Goal: Navigation & Orientation: Find specific page/section

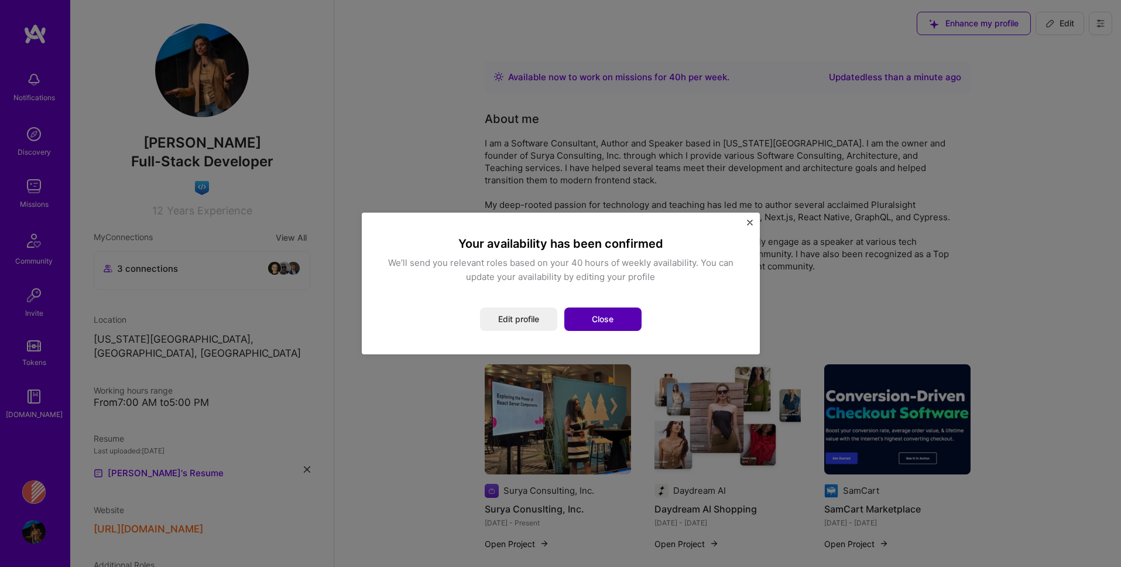
click at [618, 321] on button "Close" at bounding box center [602, 318] width 77 height 23
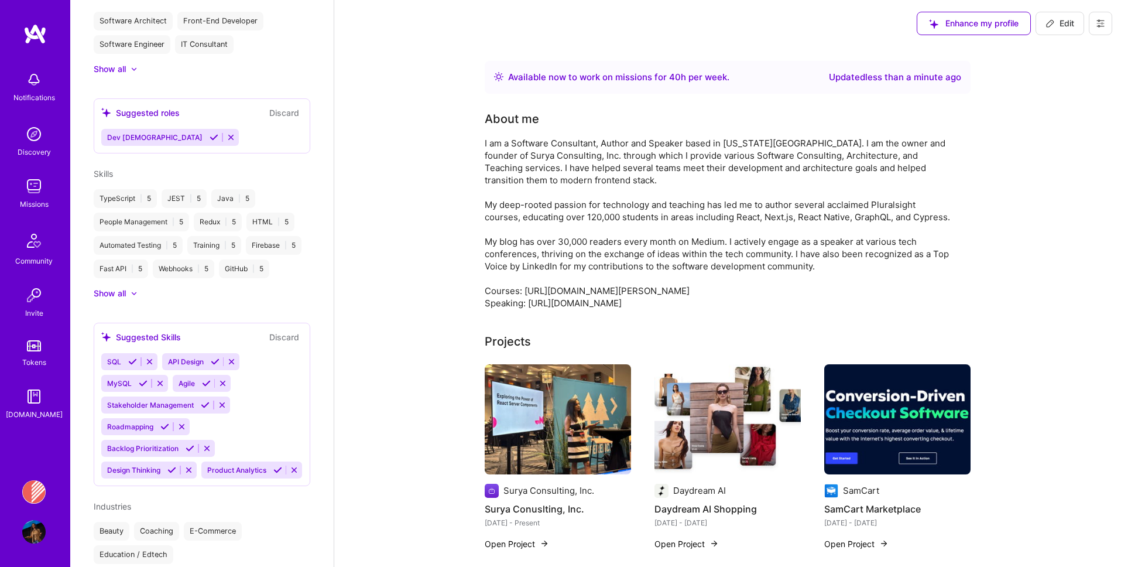
scroll to position [831, 0]
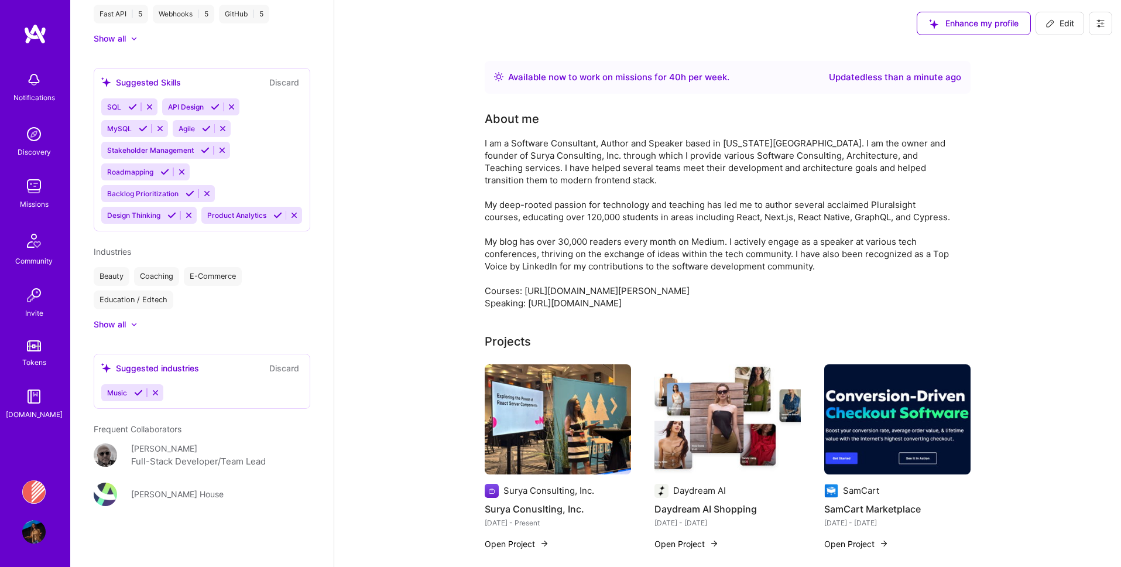
click at [42, 190] on img at bounding box center [33, 185] width 23 height 23
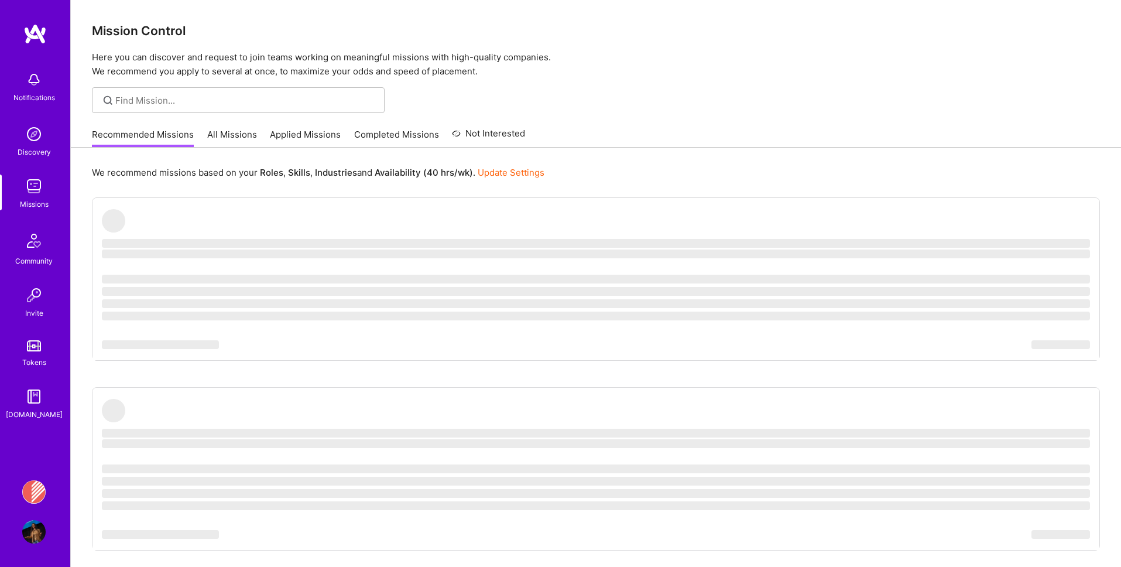
click at [298, 140] on link "Applied Missions" at bounding box center [305, 137] width 71 height 19
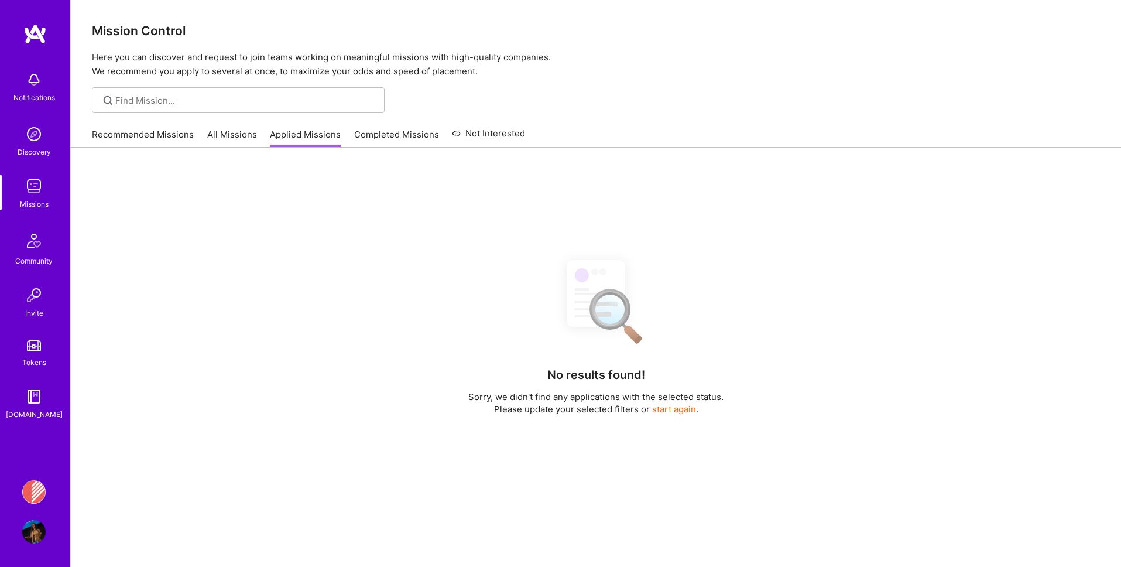
click at [403, 139] on link "Completed Missions" at bounding box center [396, 137] width 85 height 19
click at [222, 126] on div "Recommended Missions All Missions Applied Missions Completed Missions Not Inter…" at bounding box center [308, 134] width 433 height 25
click at [225, 141] on link "All Missions" at bounding box center [232, 137] width 50 height 19
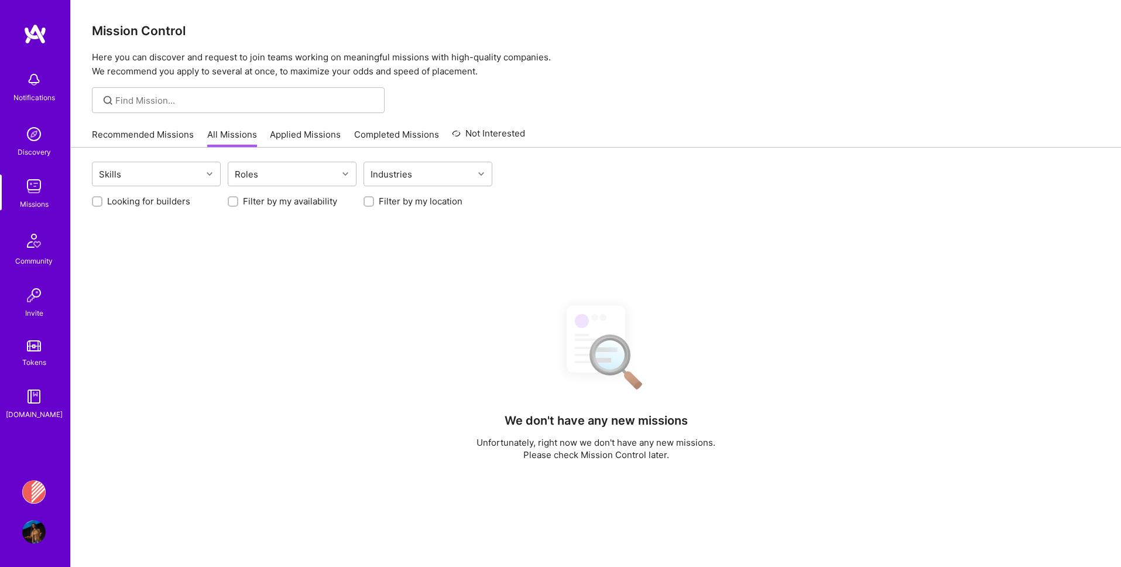
click at [287, 139] on link "Applied Missions" at bounding box center [305, 137] width 71 height 19
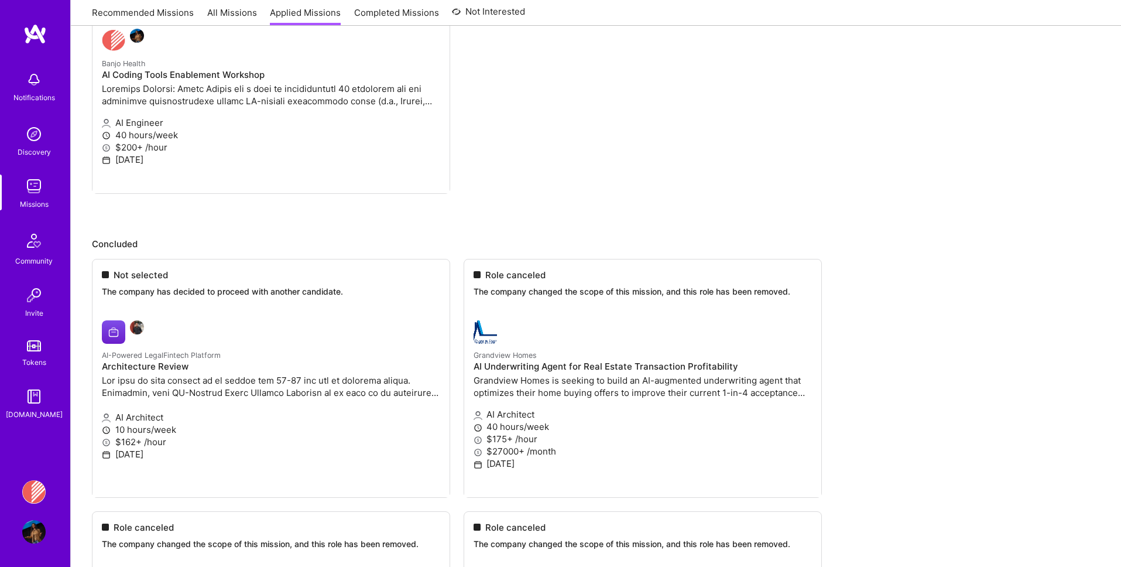
scroll to position [267, 0]
